Goal: Information Seeking & Learning: Compare options

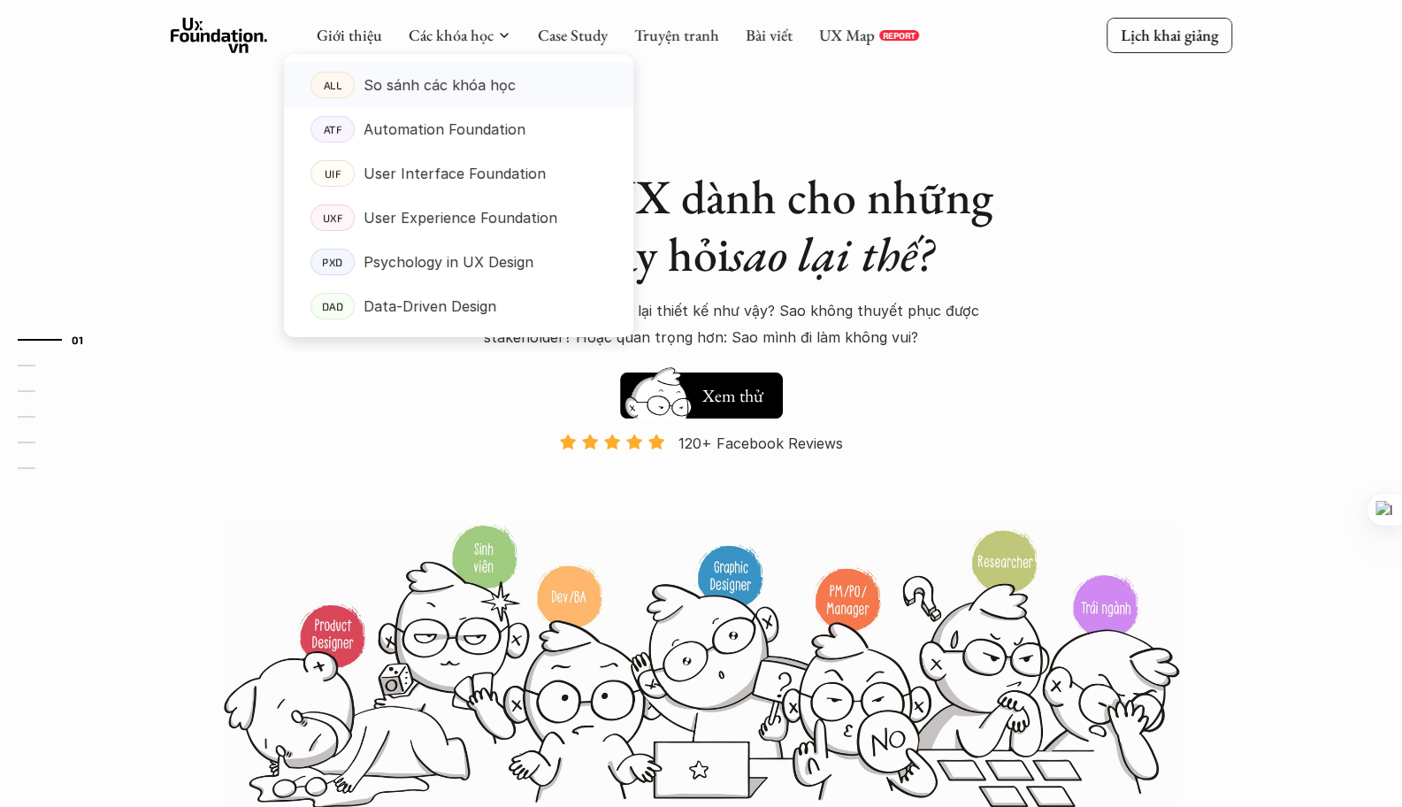
click at [387, 86] on p "So sánh các khóa học" at bounding box center [440, 85] width 152 height 27
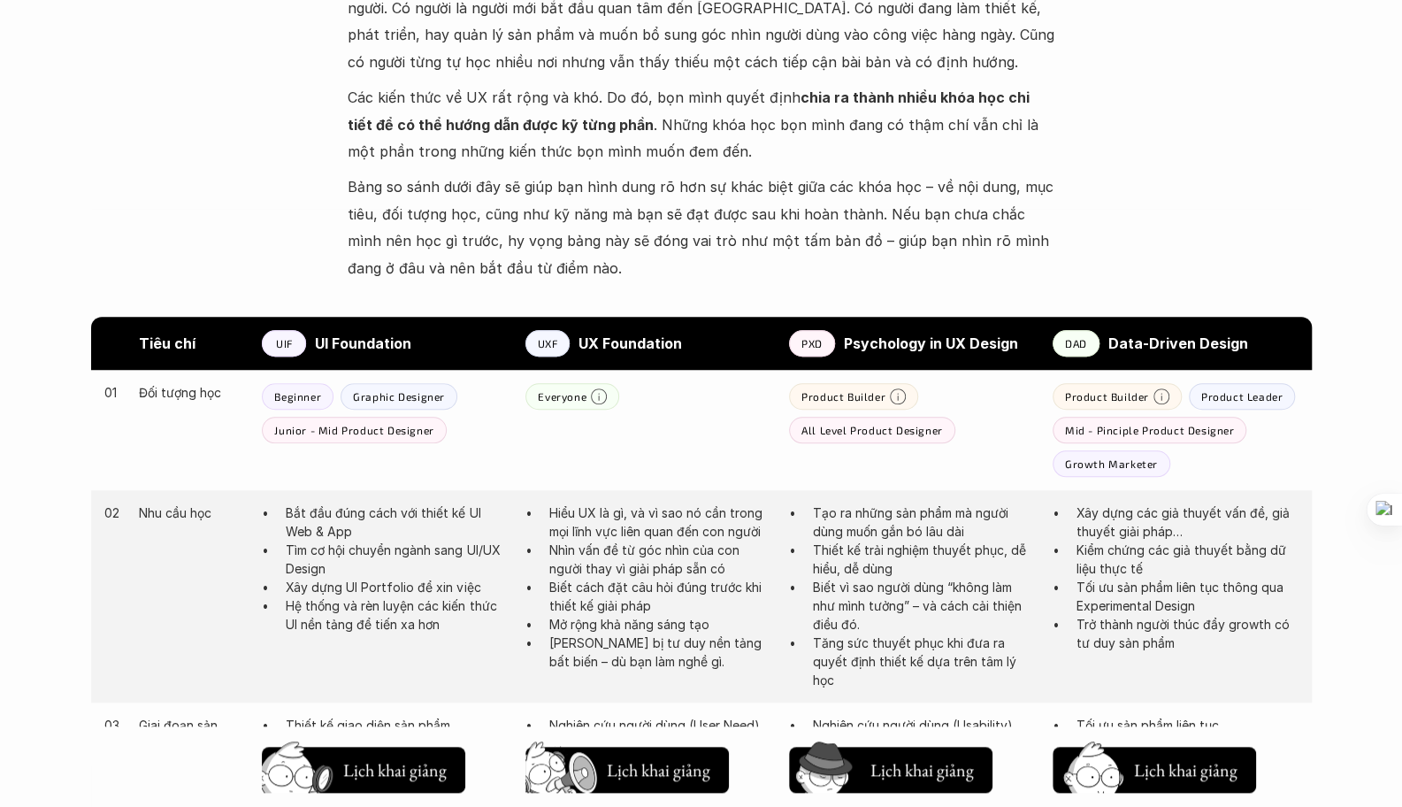
scroll to position [384, 0]
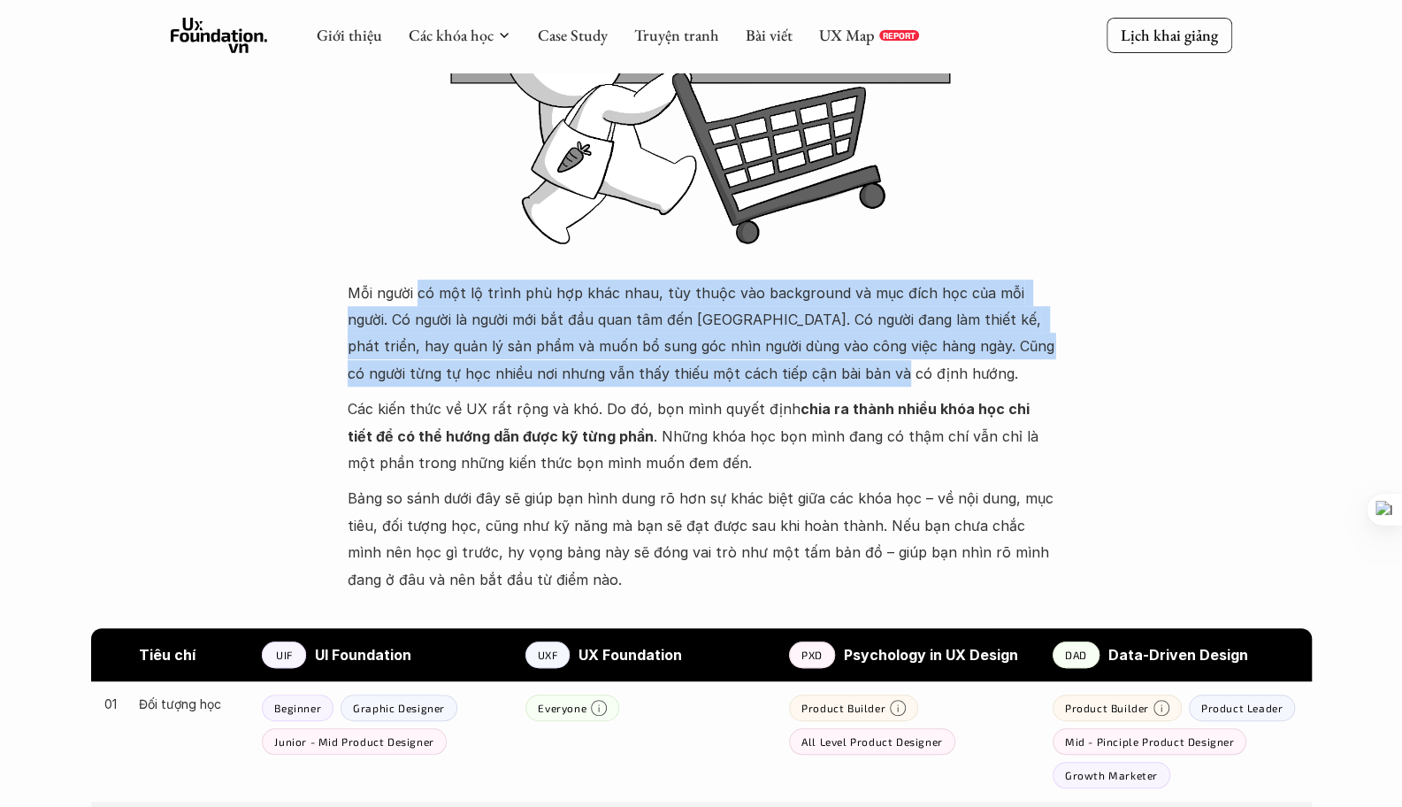
drag, startPoint x: 423, startPoint y: 275, endPoint x: 925, endPoint y: 383, distance: 513.9
click at [964, 362] on p "Mỗi người có một lộ trình phù hợp khác nhau, tùy thuộc vào background và mục đí…" at bounding box center [702, 334] width 708 height 108
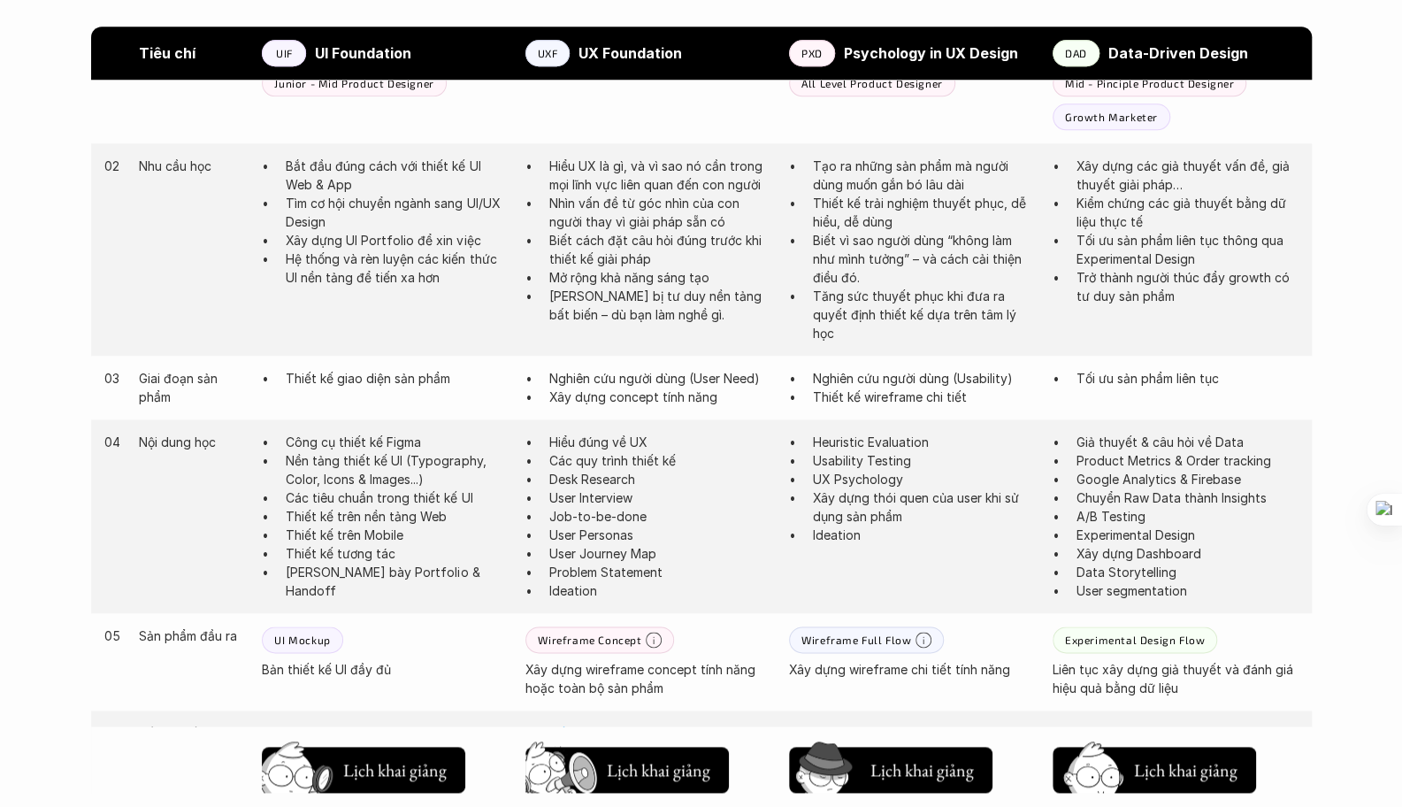
scroll to position [1210, 0]
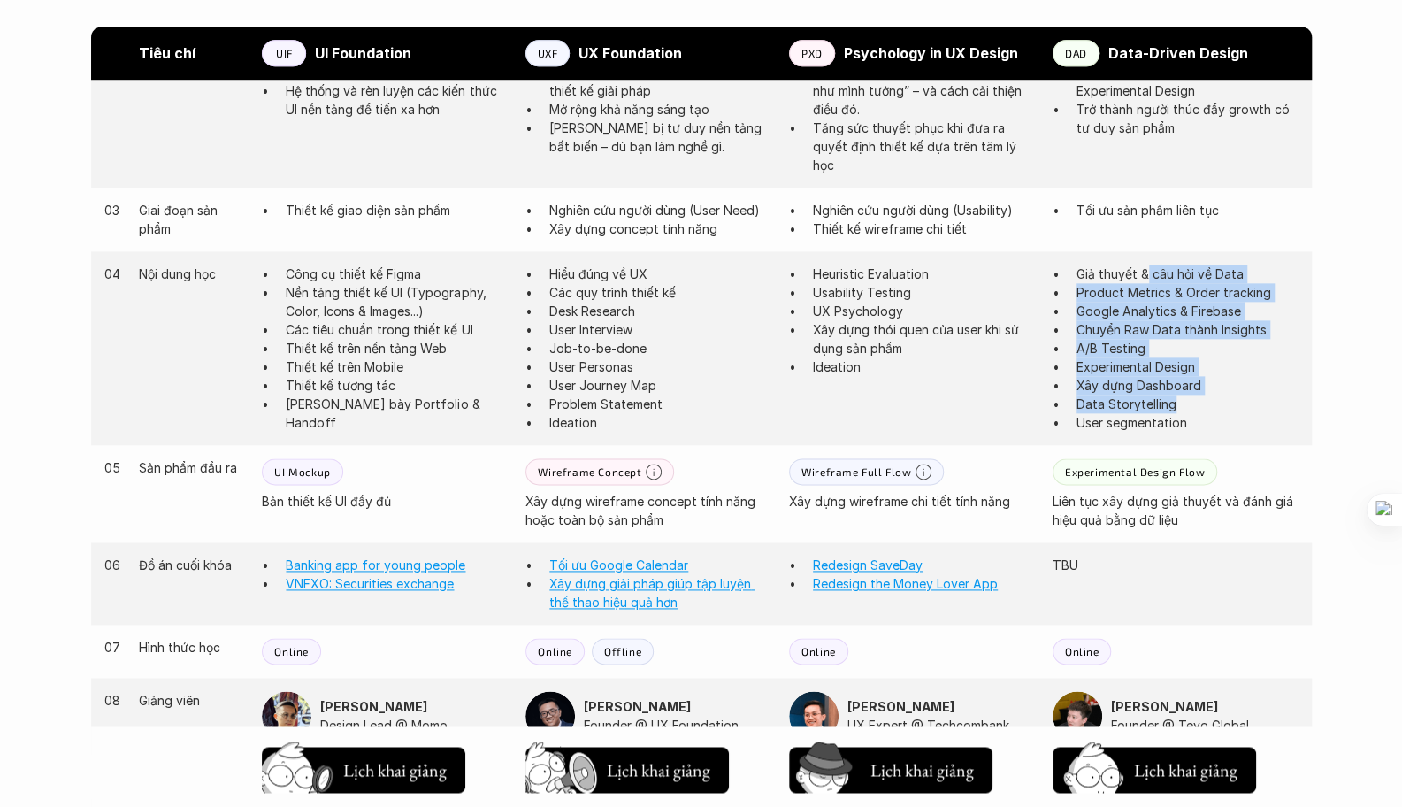
drag, startPoint x: 1148, startPoint y: 263, endPoint x: 1261, endPoint y: 409, distance: 184.7
click at [1261, 409] on div "04 Nội dung học Công cụ thiết kế Figma Nền tảng thiết kế UI (Typography, Color,…" at bounding box center [701, 348] width 1221 height 194
click at [1210, 328] on p "Chuyển Raw Data thành Insights" at bounding box center [1188, 329] width 222 height 19
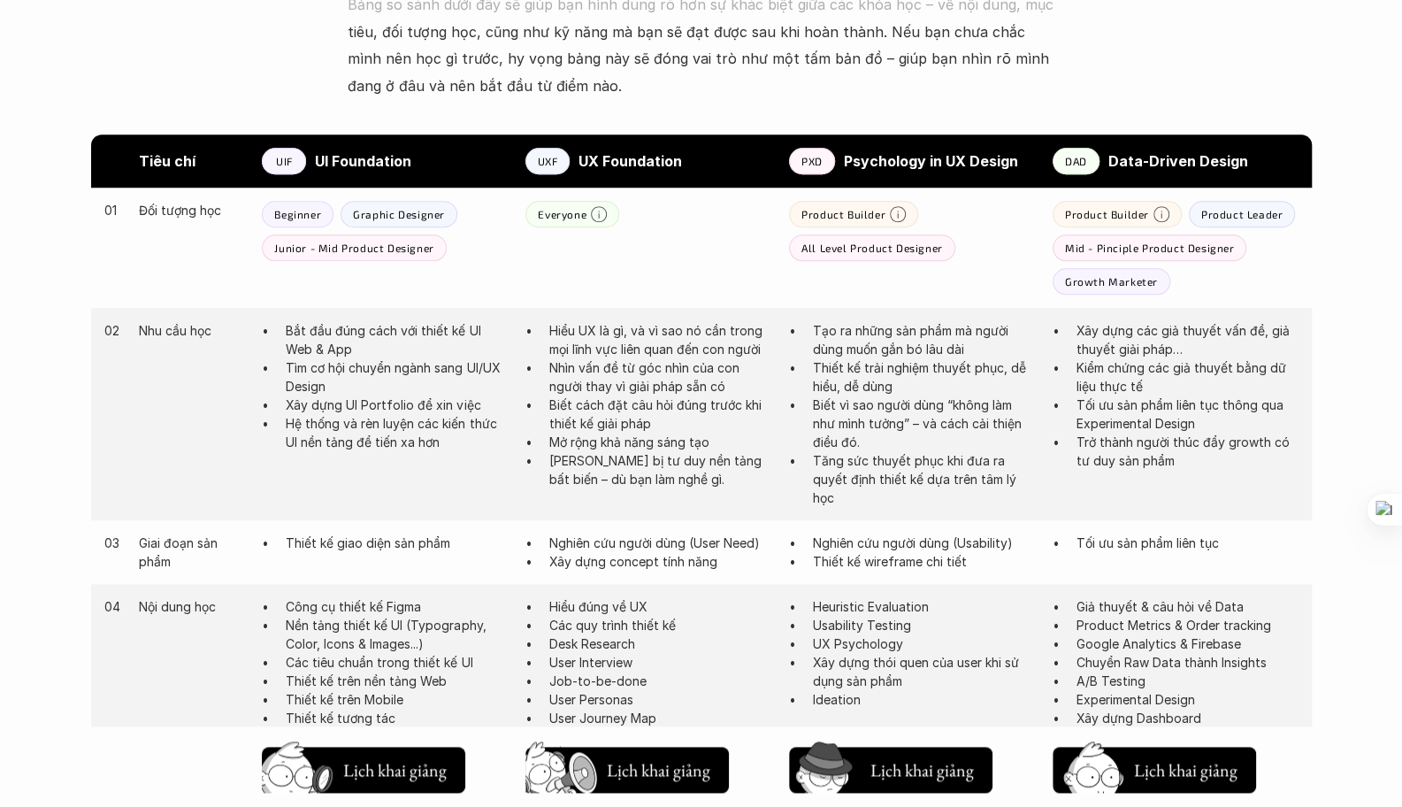
scroll to position [882, 0]
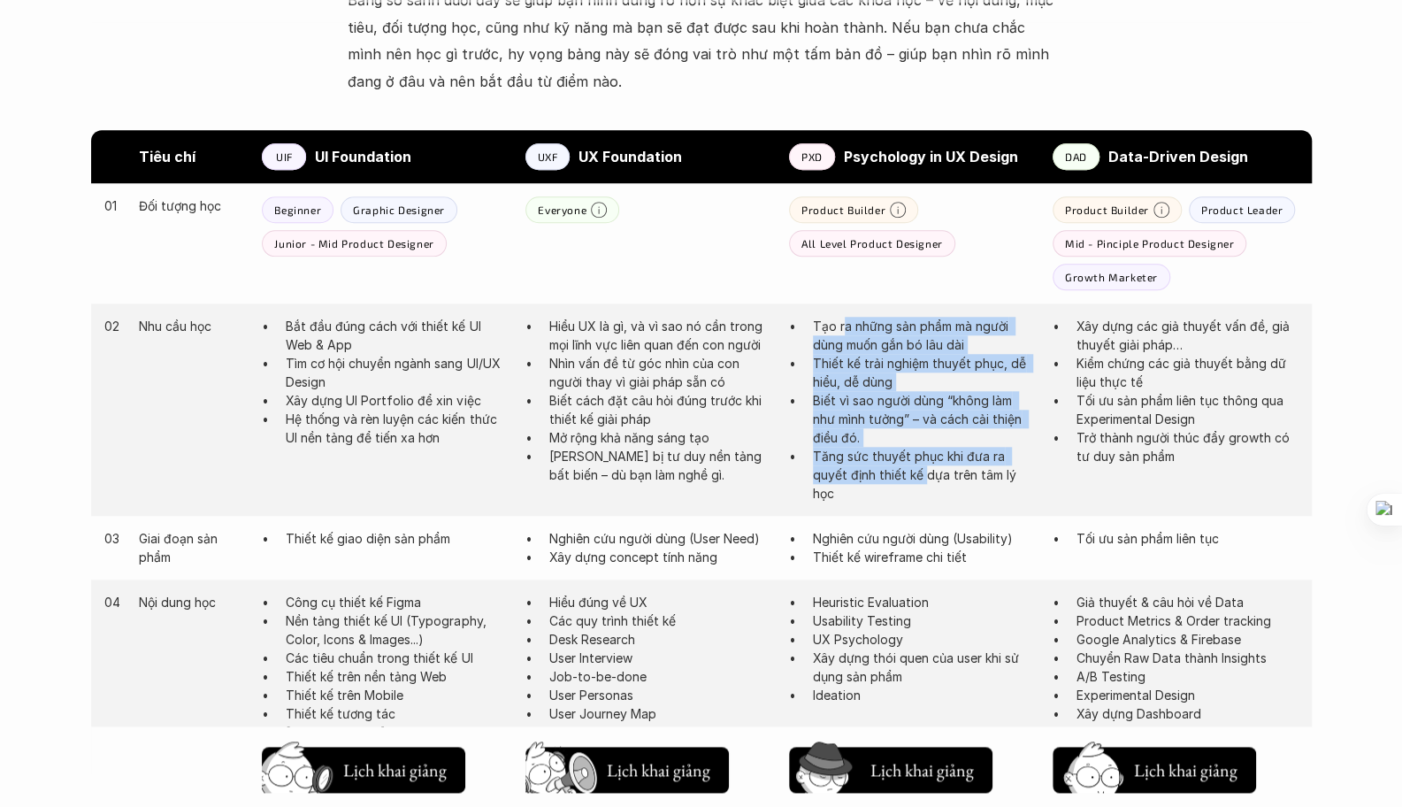
drag, startPoint x: 840, startPoint y: 320, endPoint x: 927, endPoint y: 480, distance: 182.1
click at [927, 479] on ul "Tạo ra những sản phẩm mà người dùng muốn gắn bó lâu dài Thiết kế trải nghiệm th…" at bounding box center [912, 410] width 246 height 186
click at [957, 405] on p "Biết vì sao người dùng “không làm như mình tưởng” – và cách cải thiện điều đó." at bounding box center [924, 419] width 222 height 56
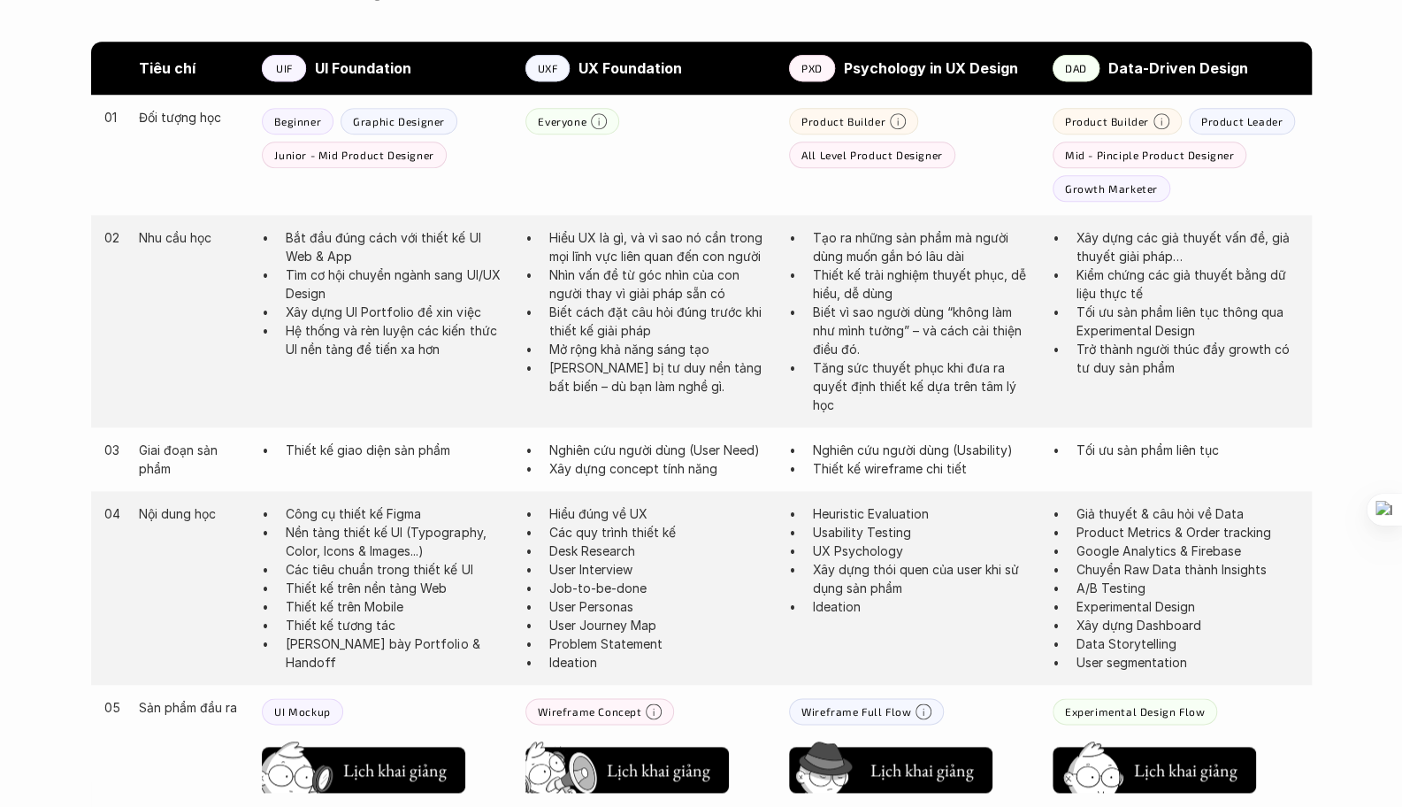
scroll to position [1258, 0]
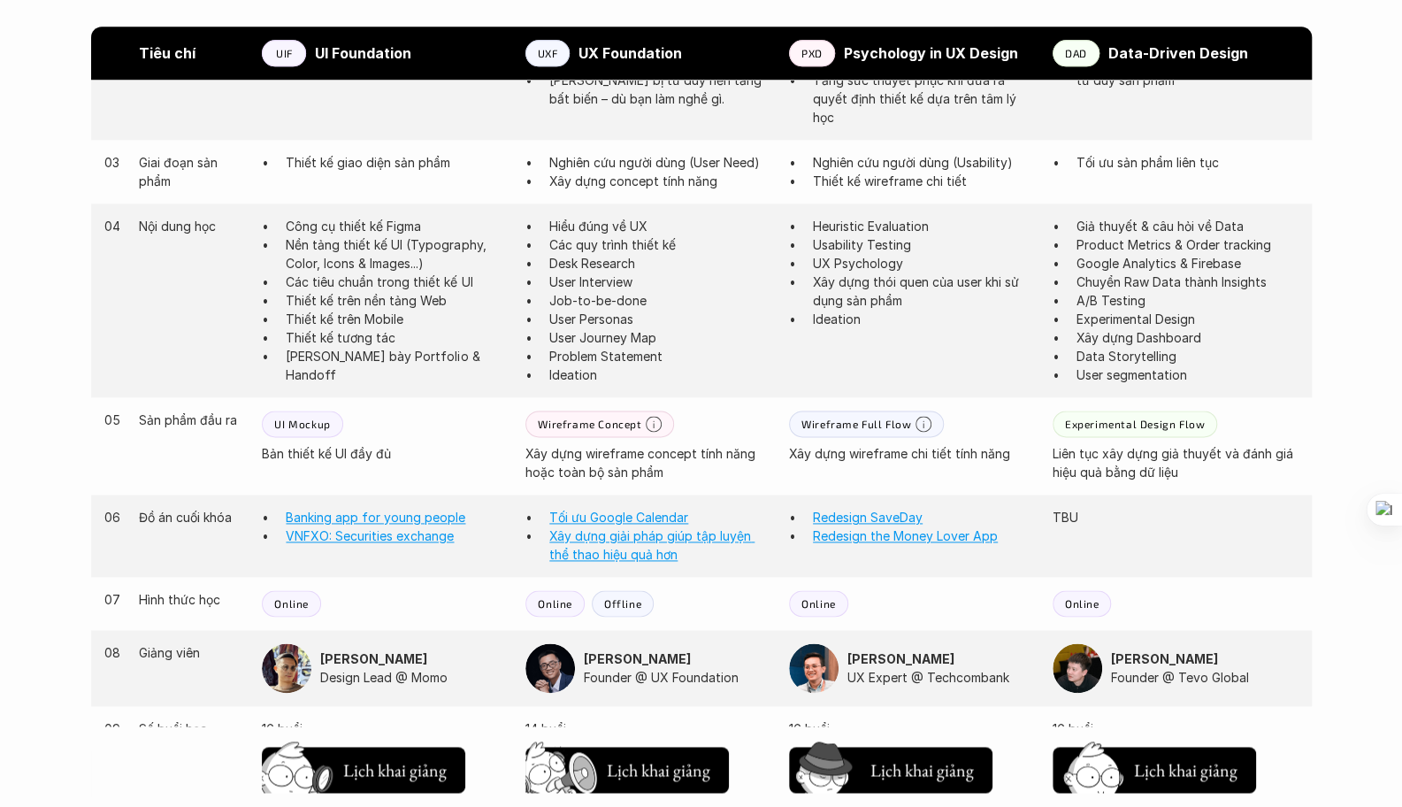
click at [876, 517] on link "Redesign SaveDay" at bounding box center [868, 517] width 110 height 15
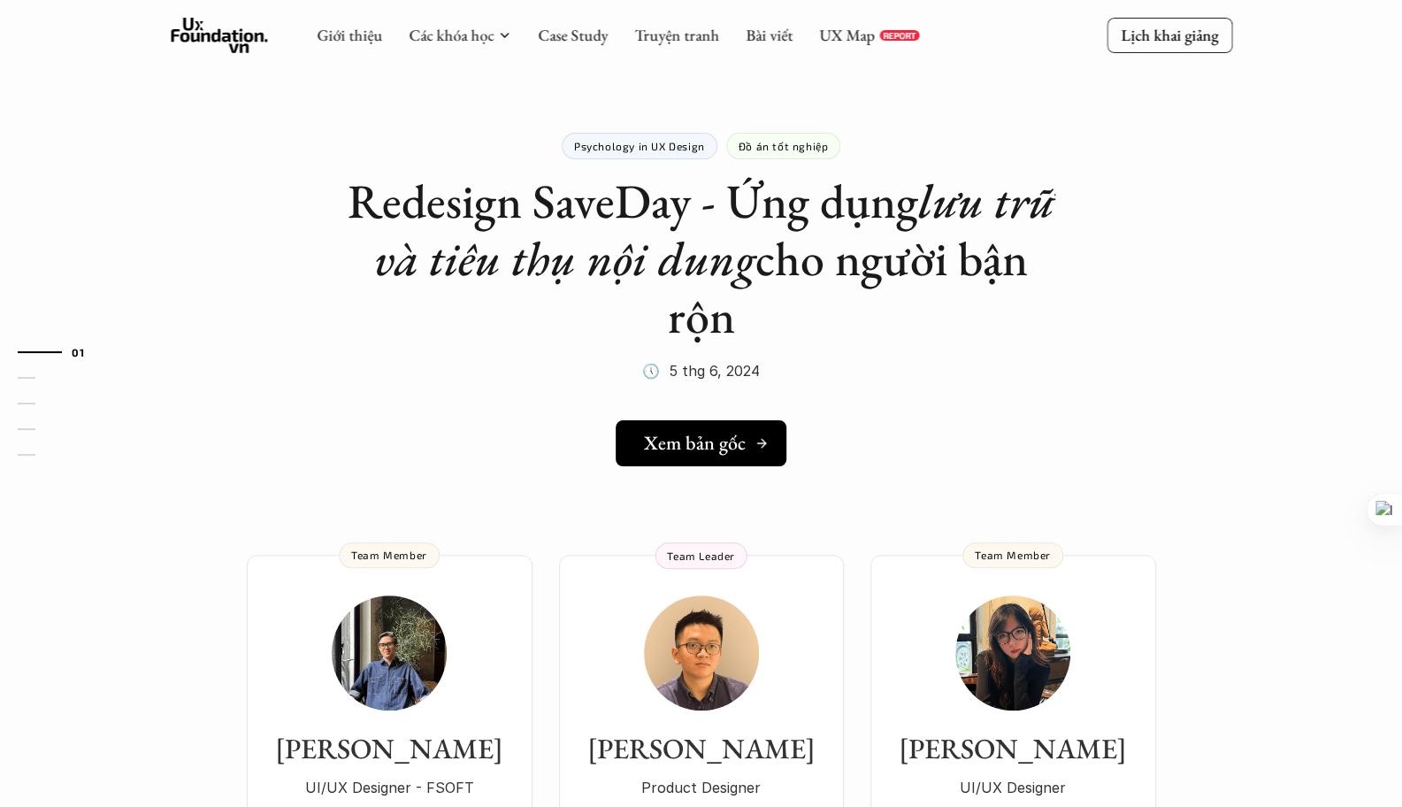
click at [736, 444] on h5 "Xem bản gốc" at bounding box center [695, 443] width 102 height 23
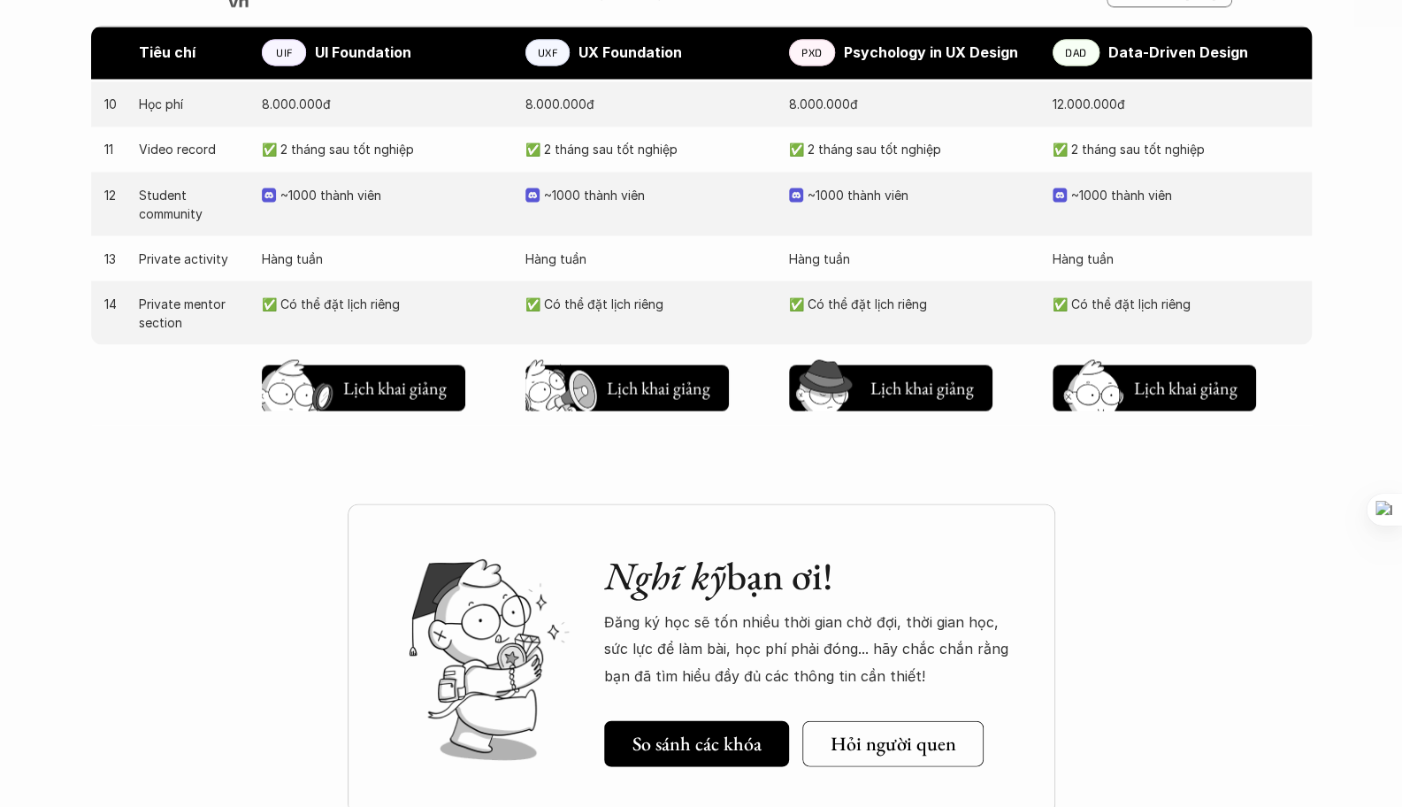
scroll to position [1709, 0]
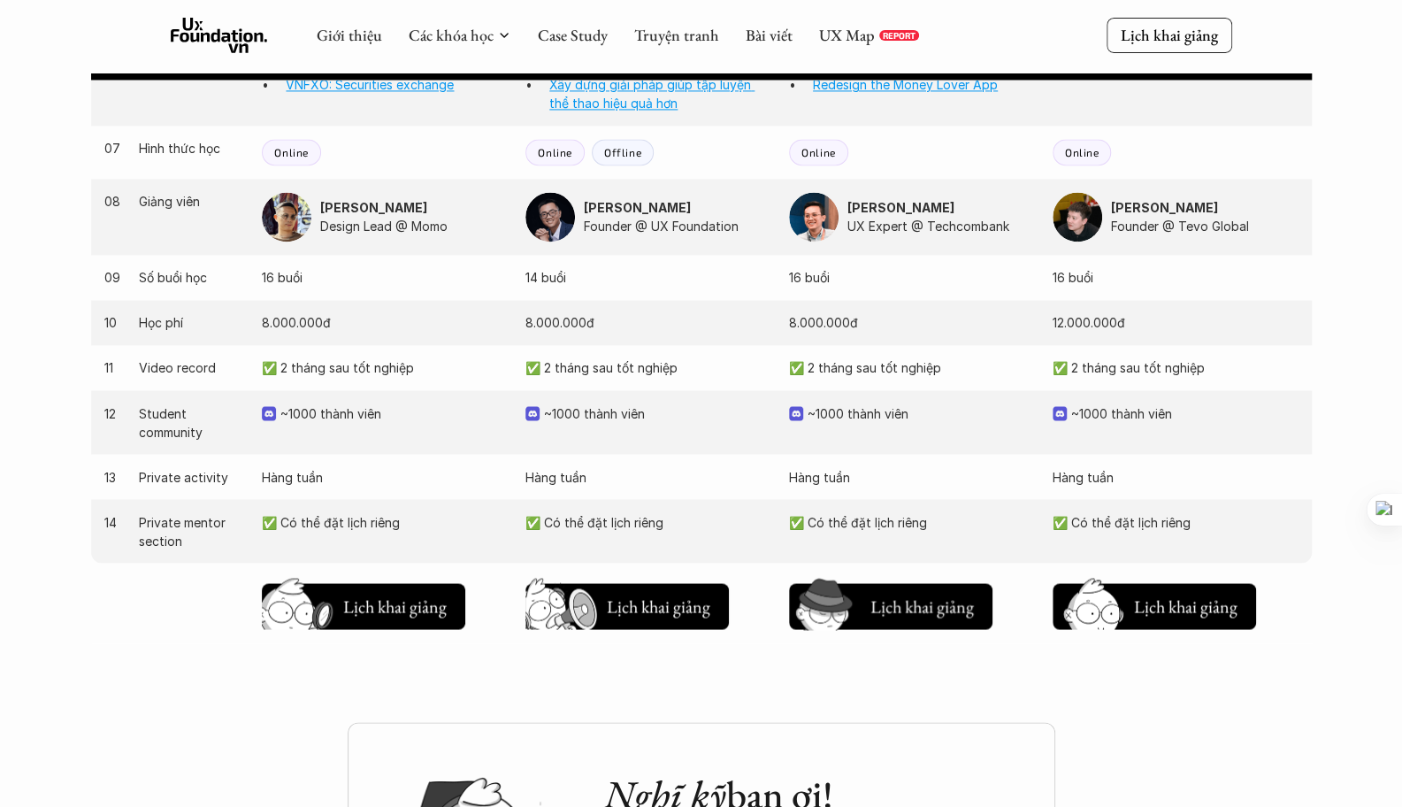
click at [840, 638] on div "Chờ hơi lâu Lịch khai giảng Chờ hơi lâu Lịch khai giảng Chờ hơi lâu Lịch khai g…" at bounding box center [701, 603] width 1221 height 80
click at [847, 604] on img at bounding box center [827, 634] width 95 height 80
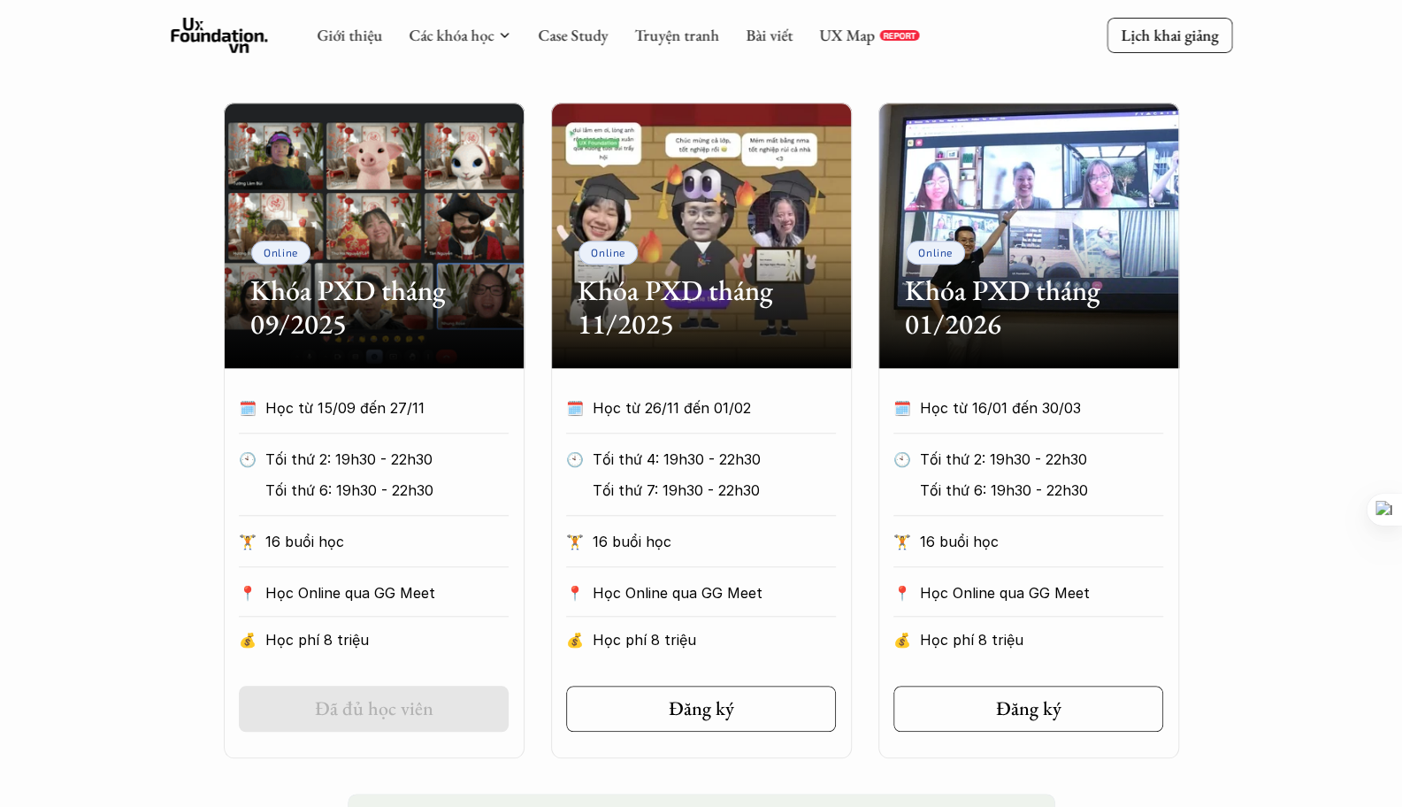
scroll to position [776, 0]
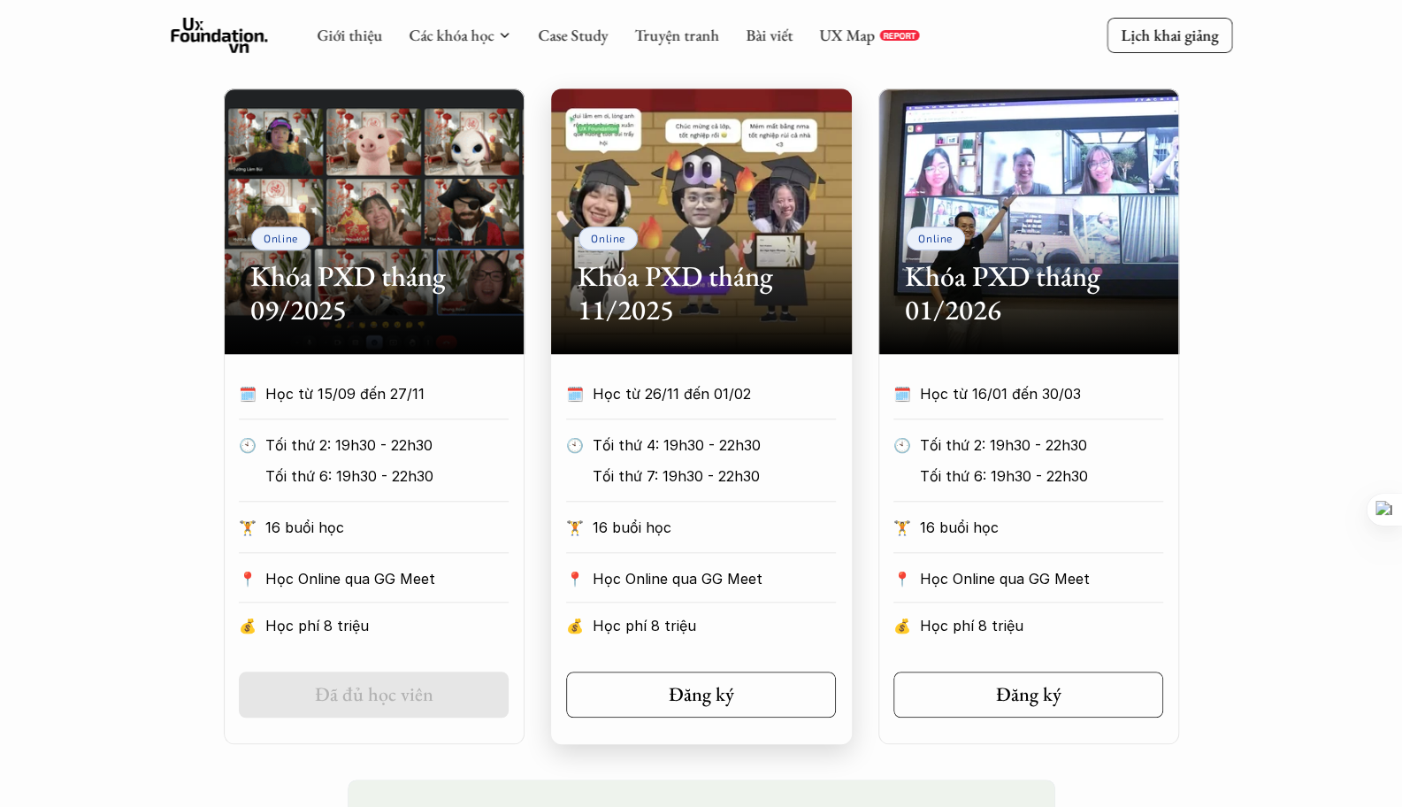
scroll to position [1709, 0]
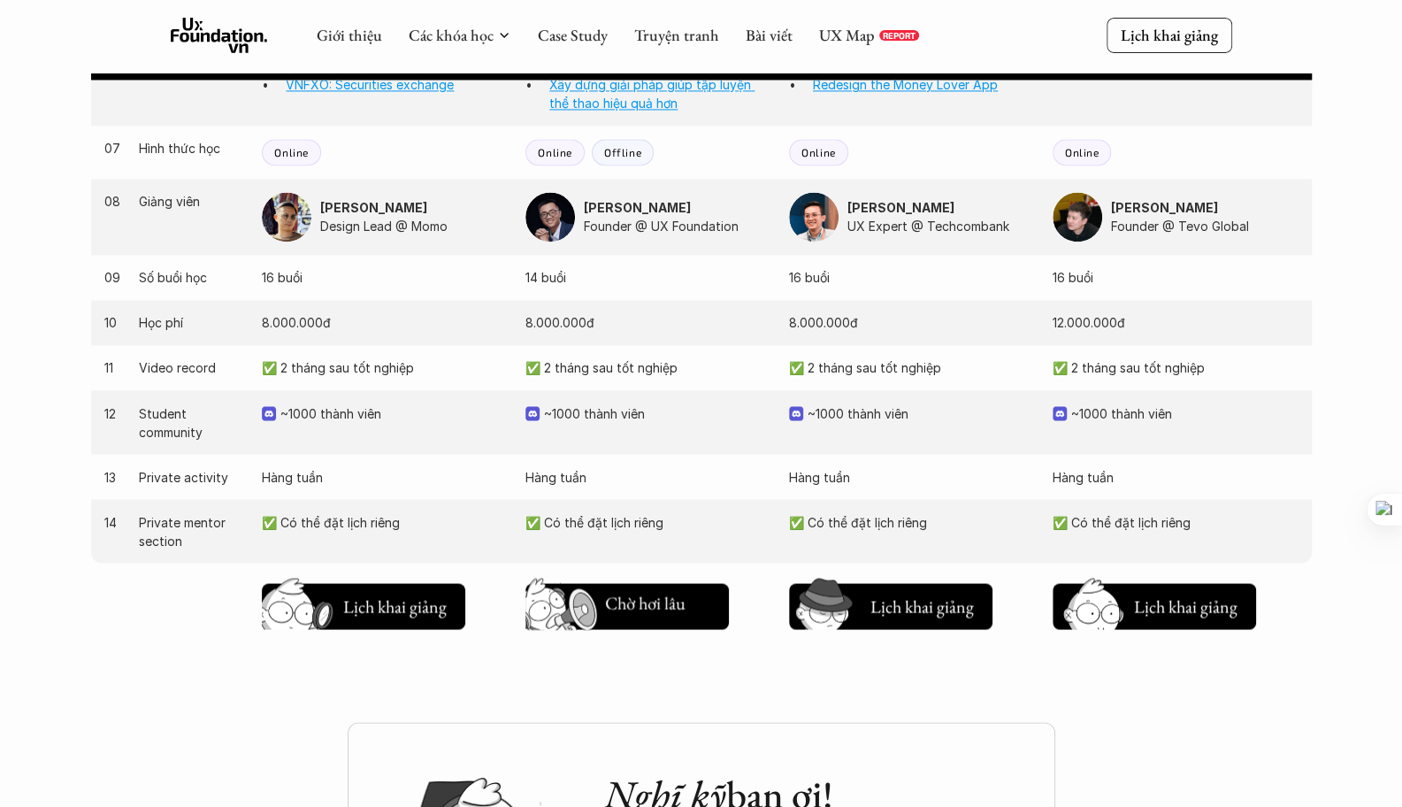
click at [682, 625] on button "Chờ hơi lâu Lịch khai giảng" at bounding box center [626, 606] width 203 height 46
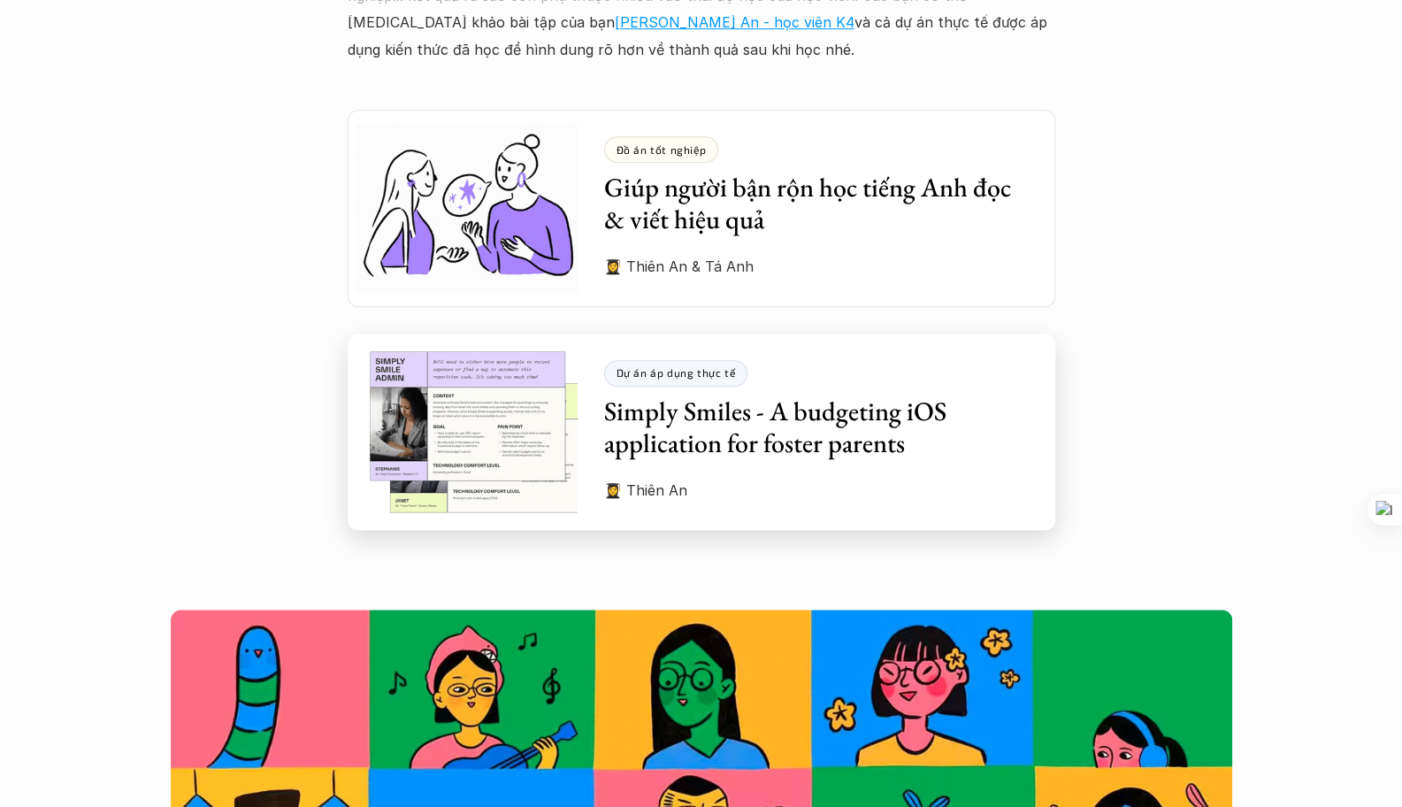
scroll to position [4881, 0]
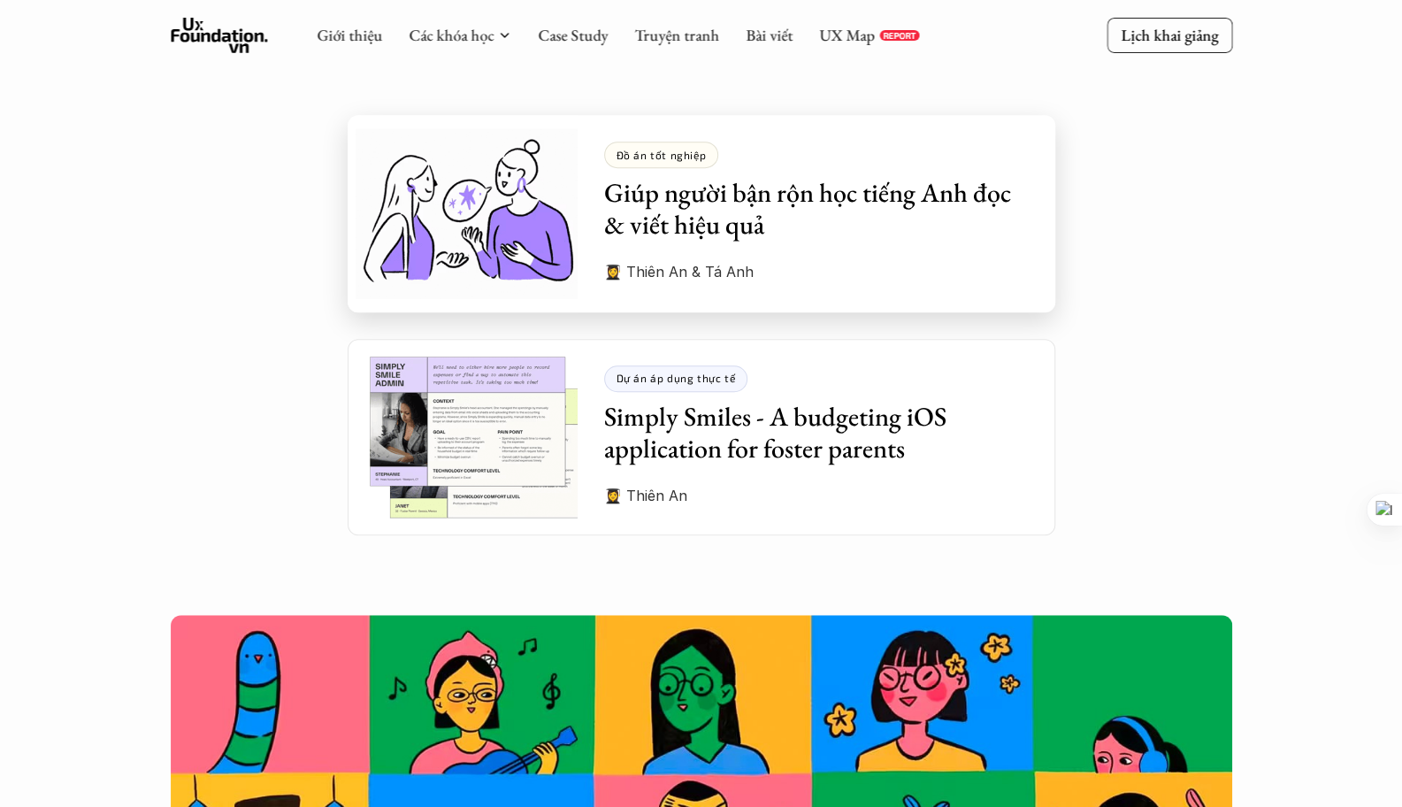
click at [754, 258] on p "👩‍🎓 Thiên An & Tá Anh" at bounding box center [816, 271] width 425 height 27
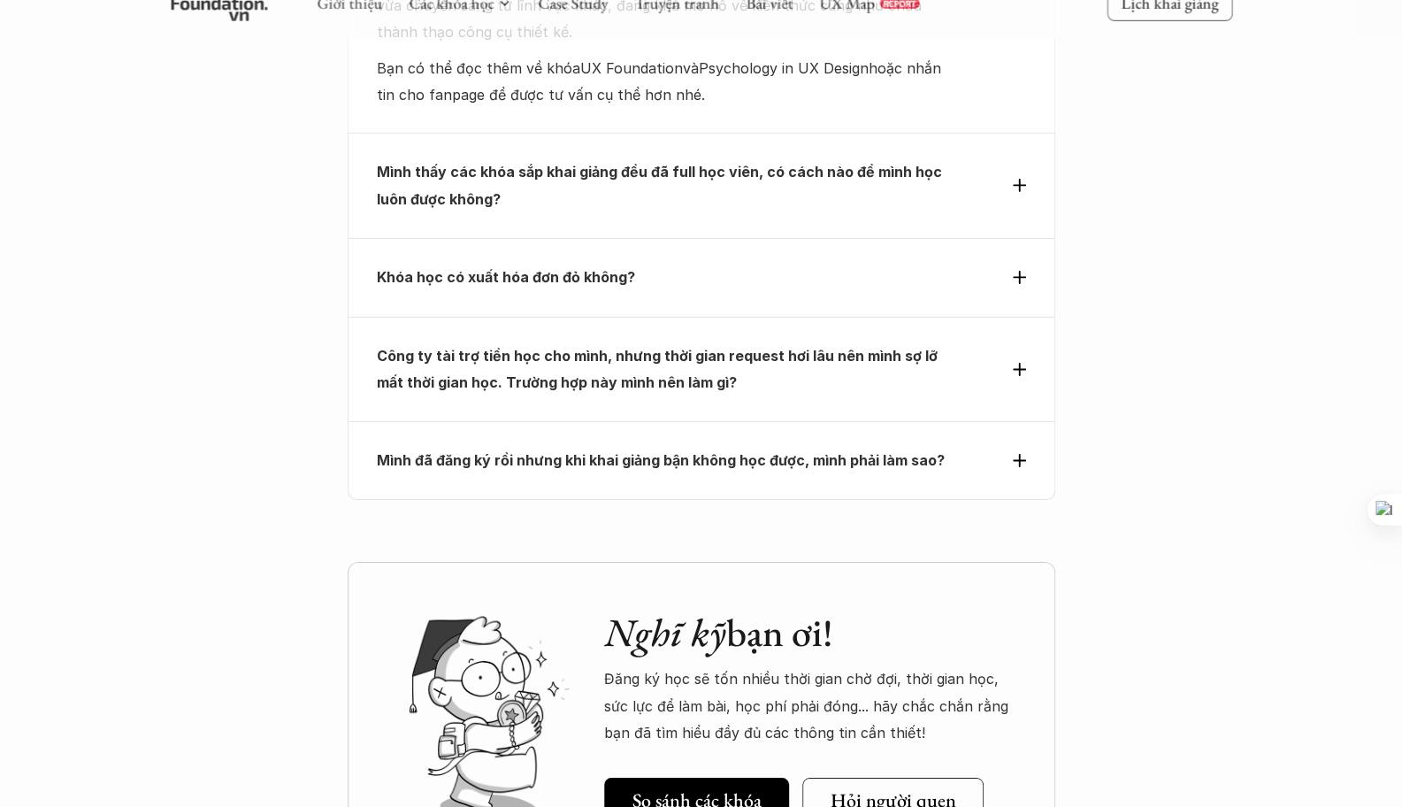
scroll to position [7757, 0]
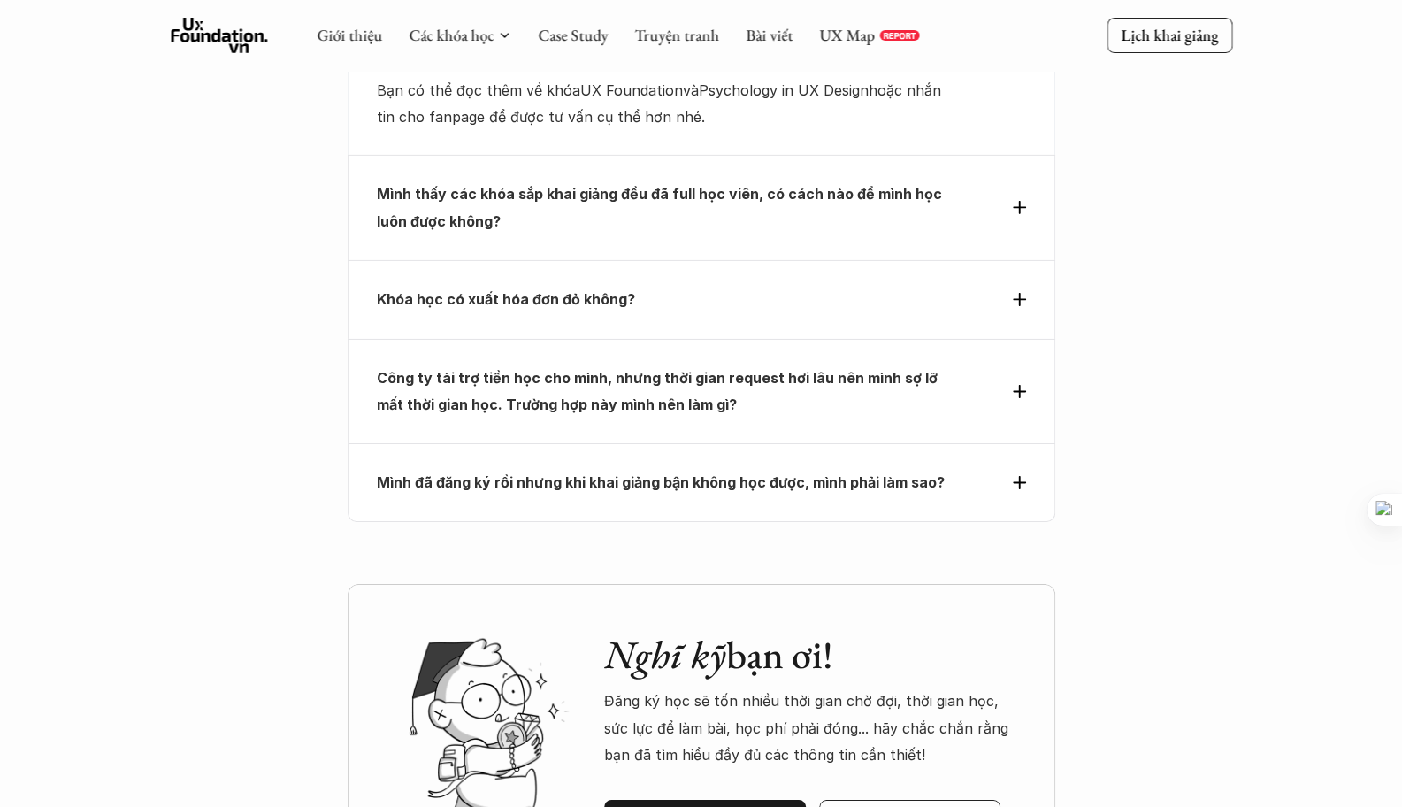
click at [690, 806] on h5 "So sánh các khóa" at bounding box center [696, 822] width 129 height 23
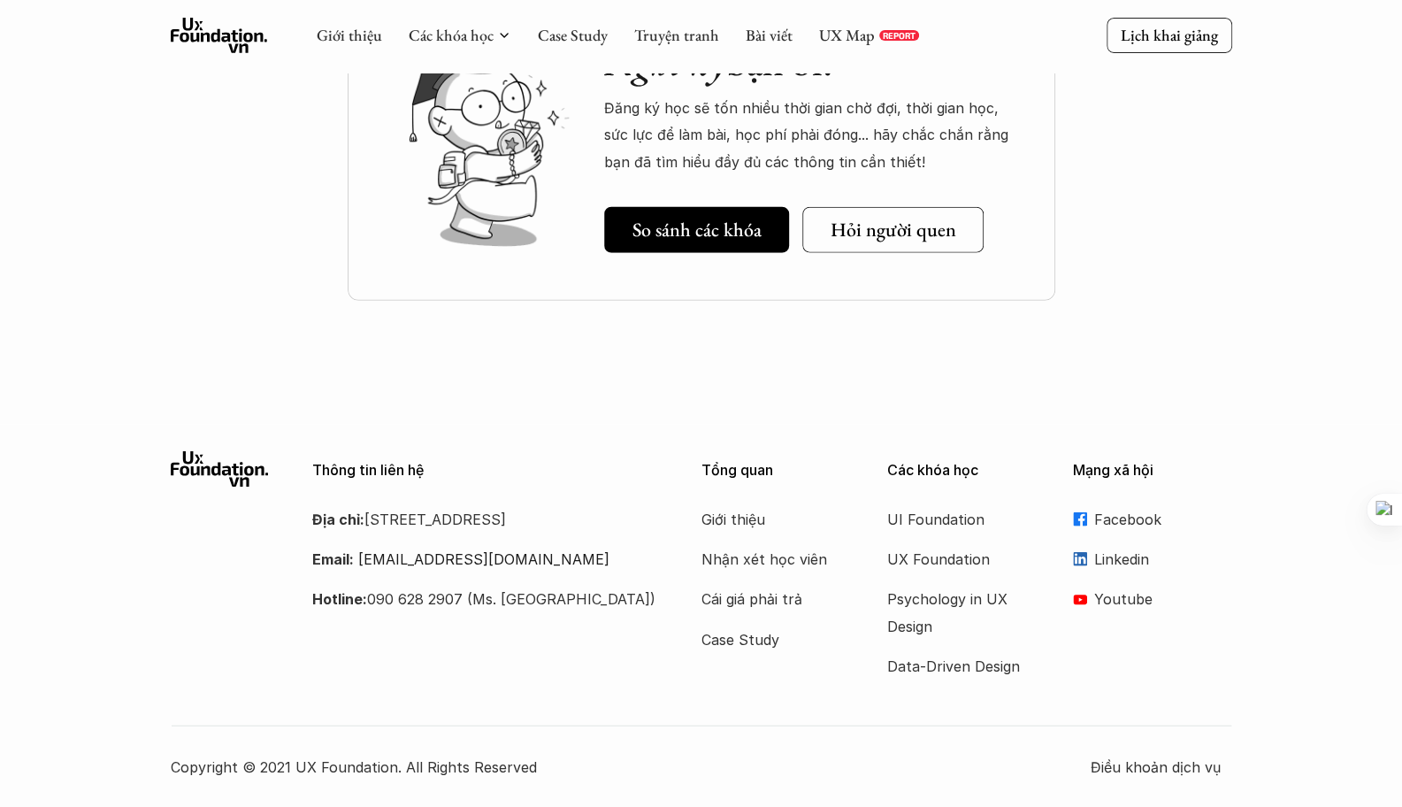
scroll to position [939, 0]
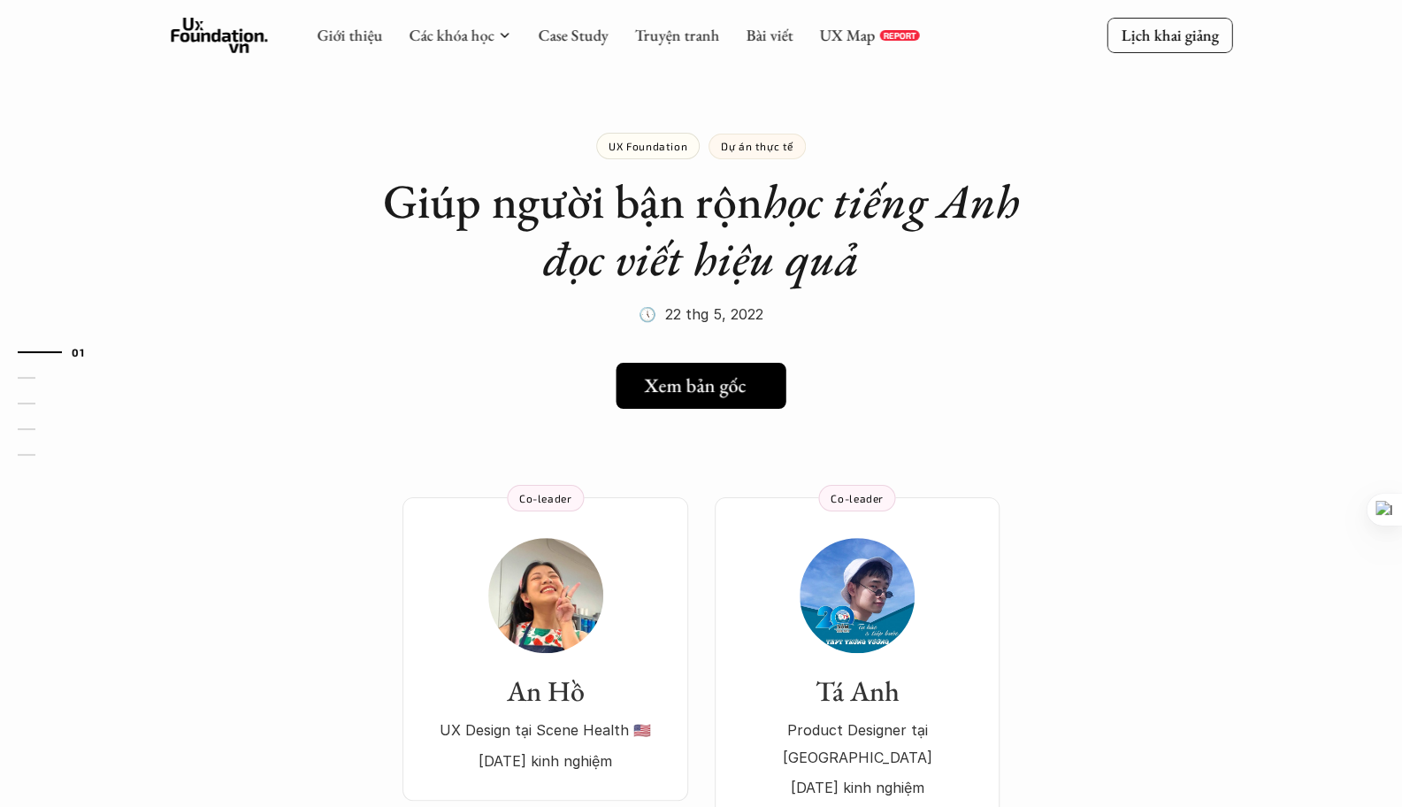
click at [739, 388] on h5 "Xem bản gốc" at bounding box center [695, 385] width 102 height 23
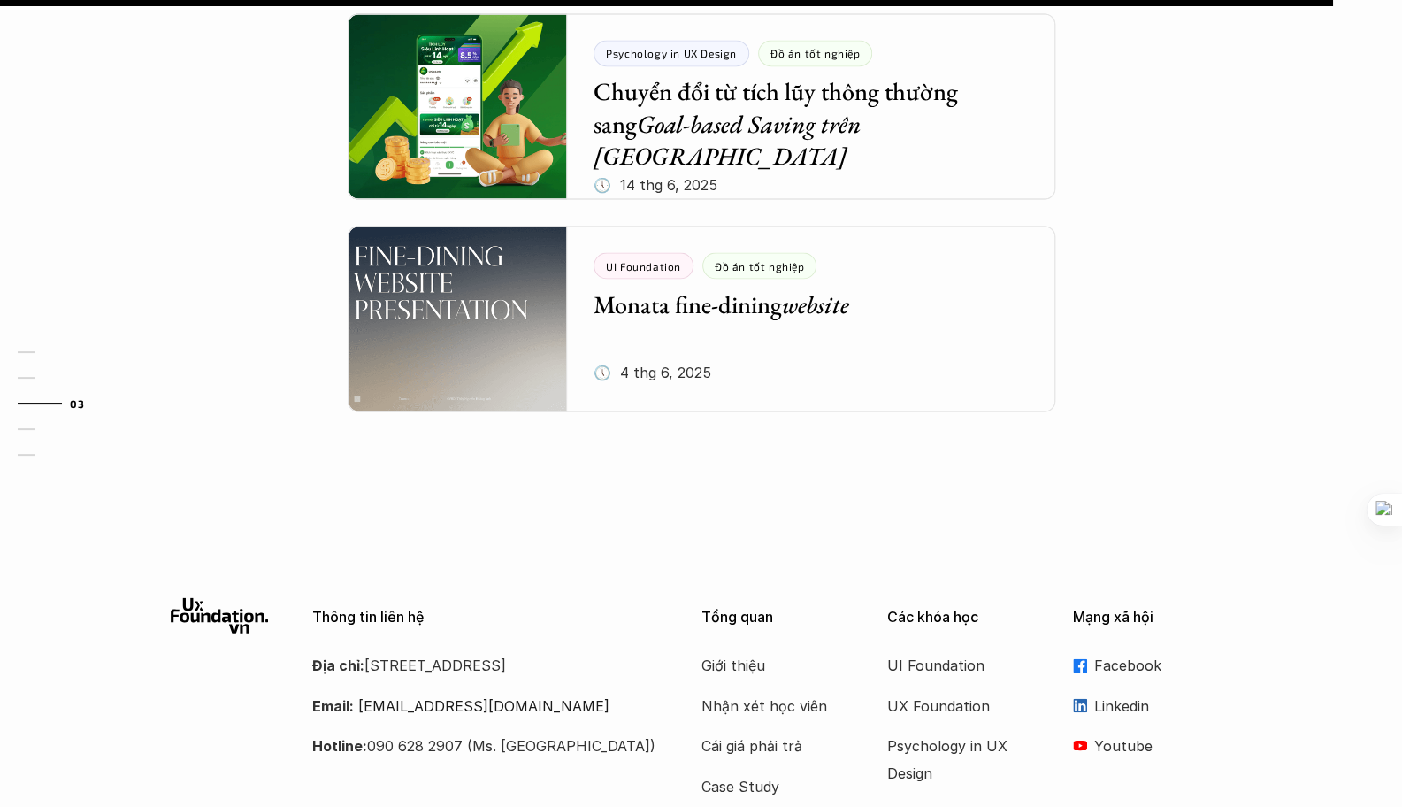
scroll to position [1860, 0]
